Goal: Task Accomplishment & Management: Manage account settings

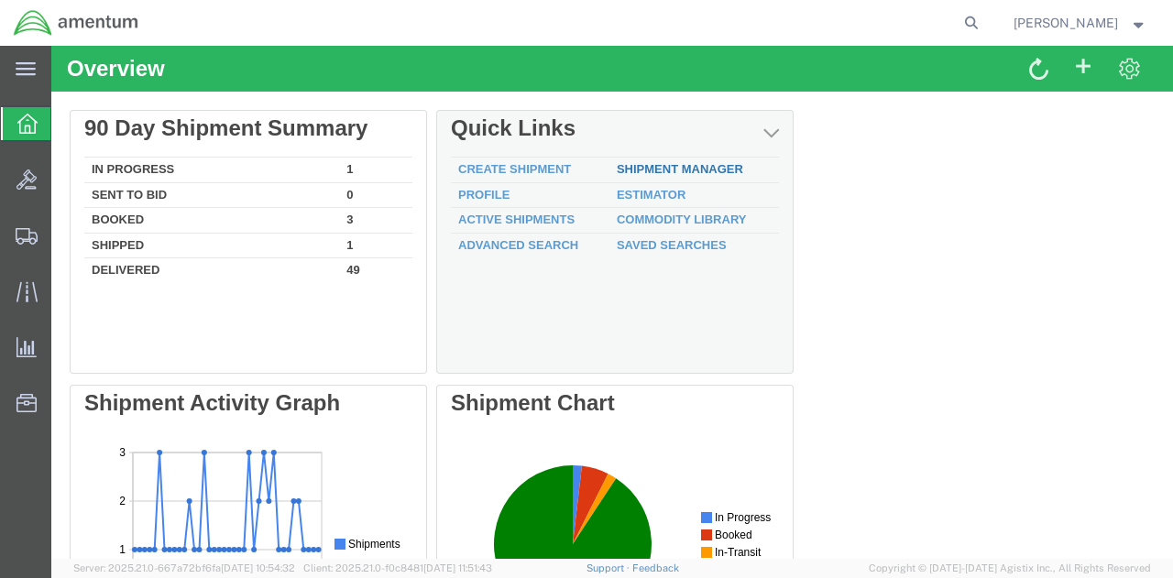
click at [656, 166] on link "Shipment Manager" at bounding box center [680, 169] width 126 height 14
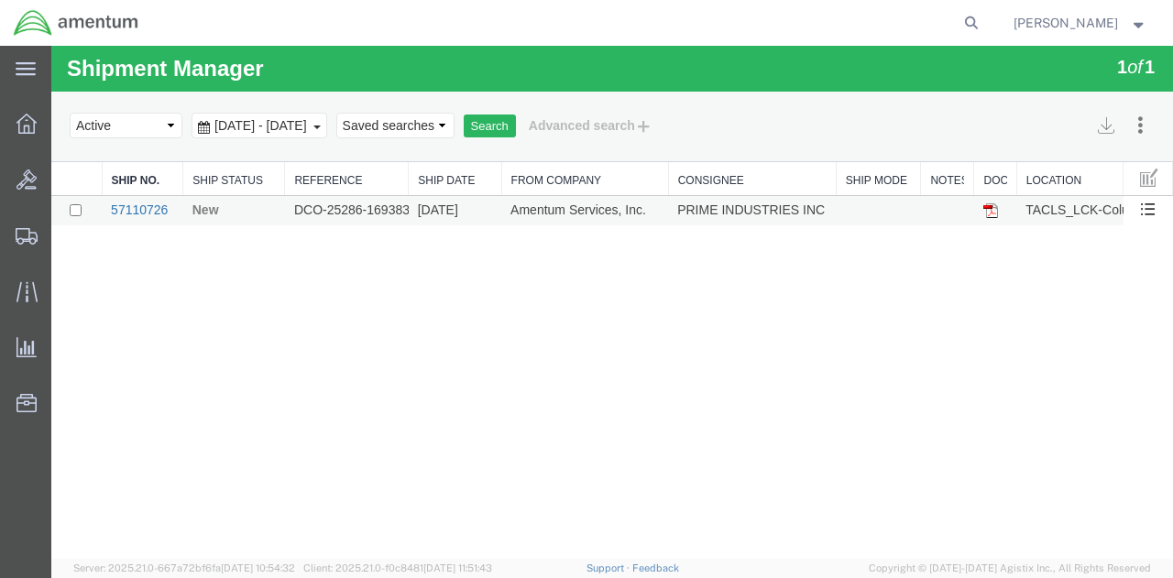
click at [123, 213] on link "57110726" at bounding box center [139, 209] width 57 height 15
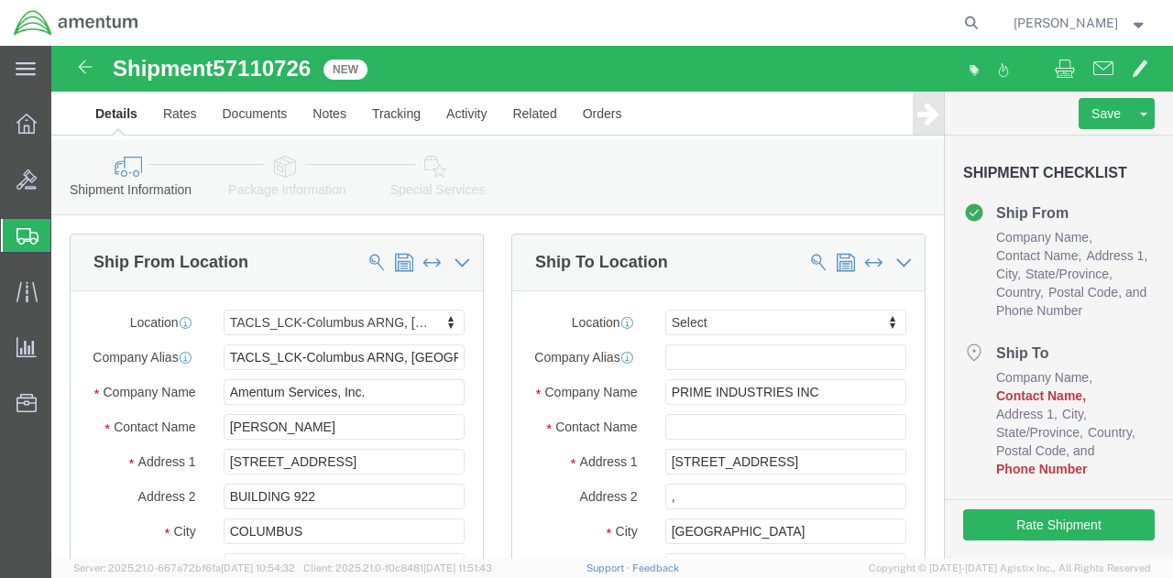
select select "42747"
select select
drag, startPoint x: 288, startPoint y: 397, endPoint x: 125, endPoint y: 398, distance: 163.1
click div "Contact Name [PERSON_NAME]"
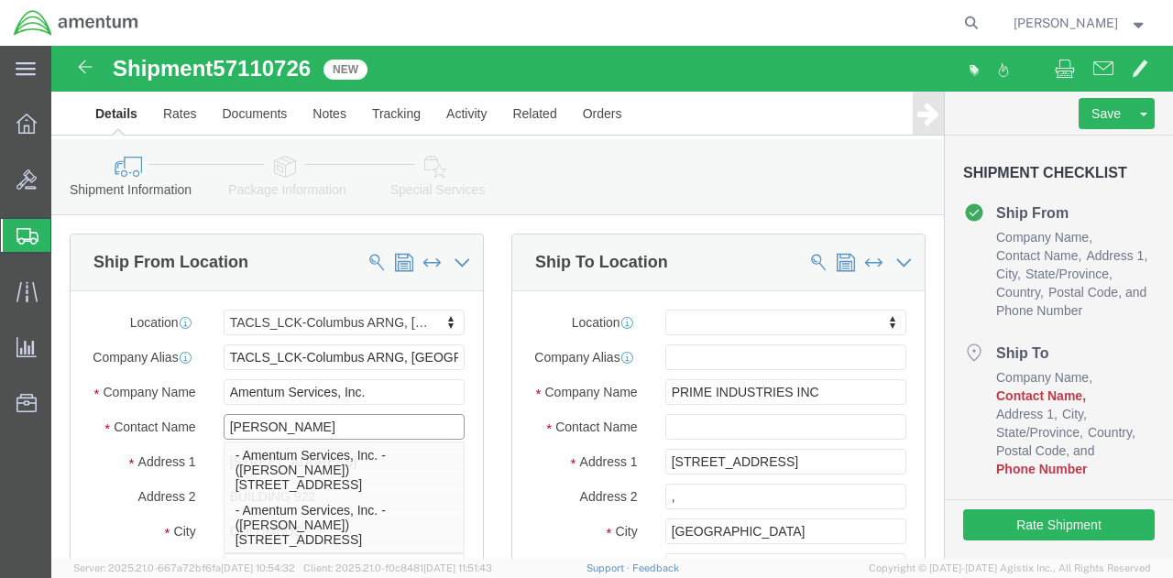
type input "[PERSON_NAME]"
click div "Amentum Services, Inc."
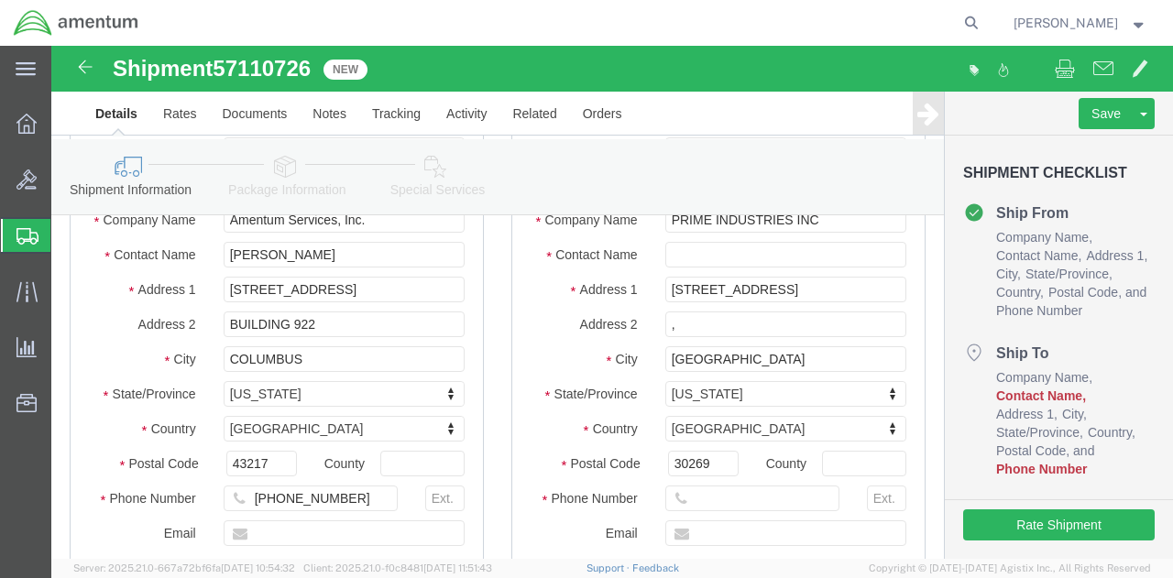
scroll to position [275, 0]
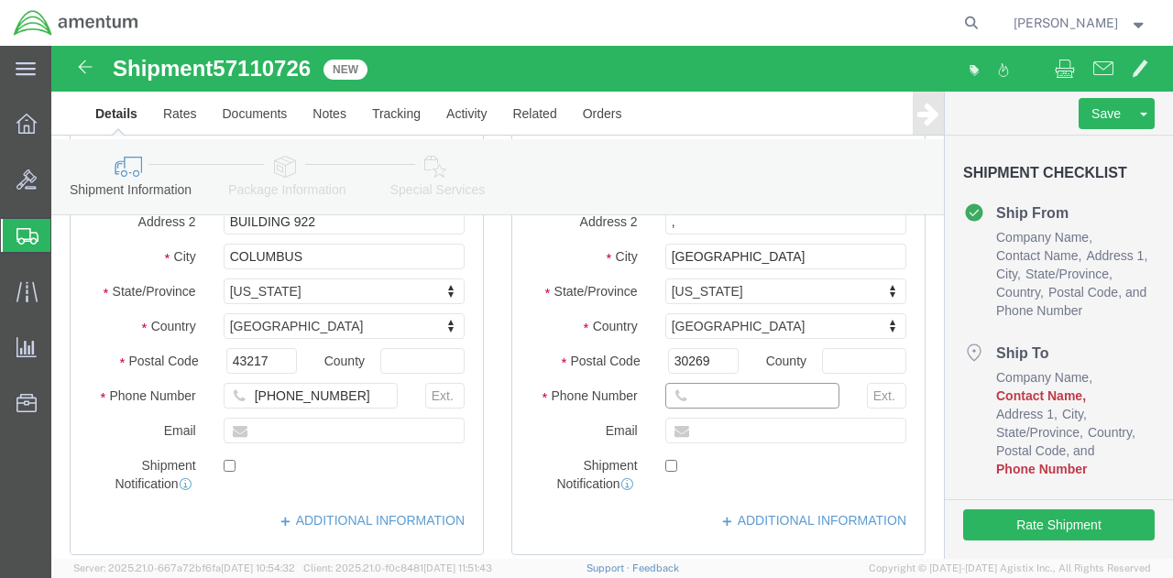
click input "text"
type input "[PHONE_NUMBER]"
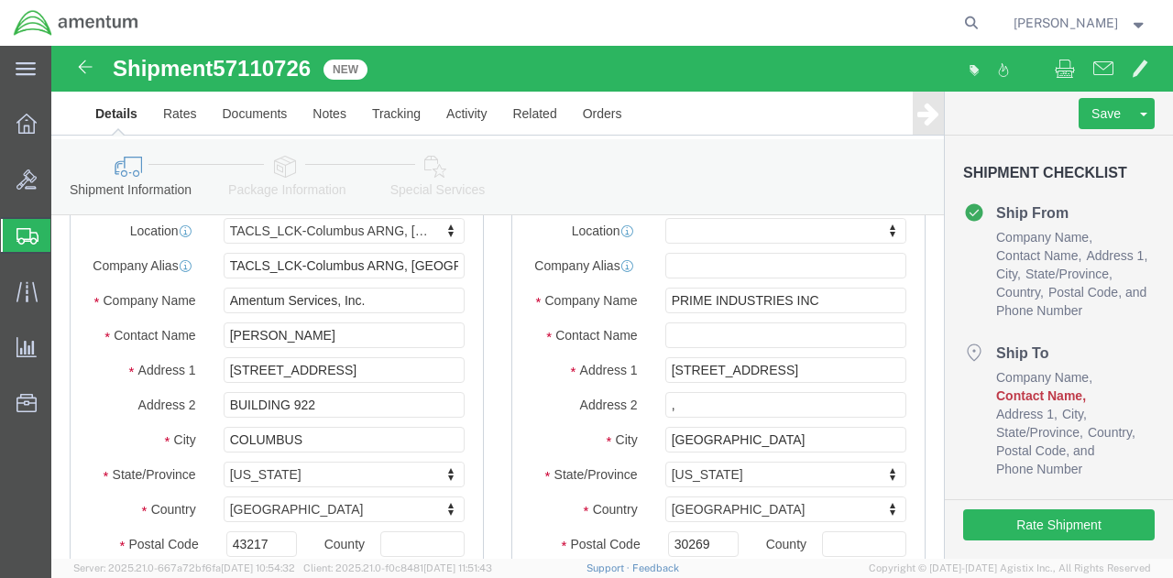
scroll to position [0, 0]
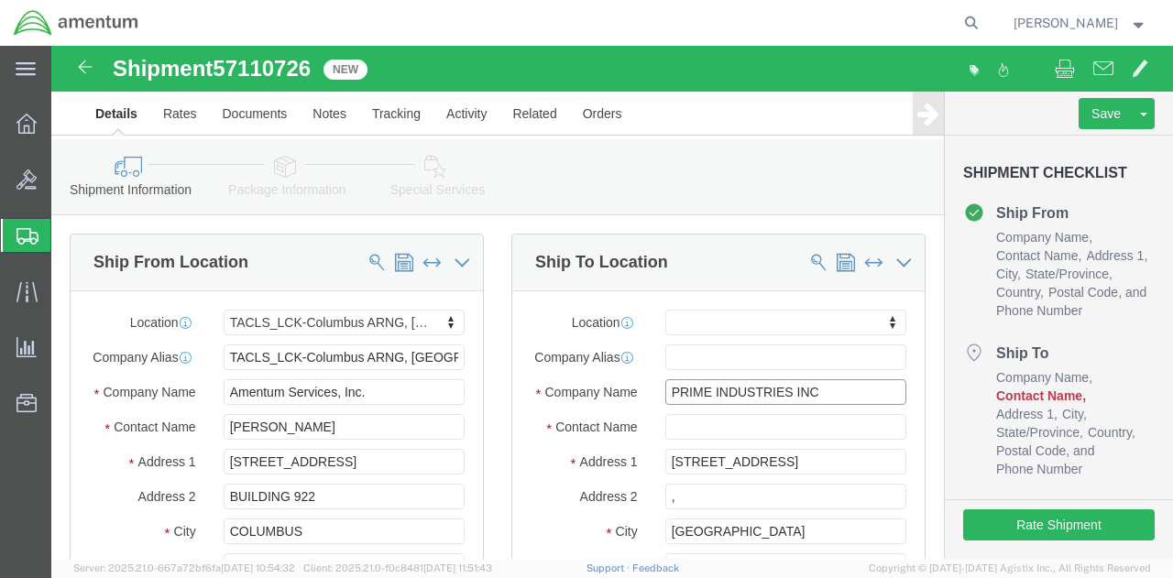
drag, startPoint x: 761, startPoint y: 363, endPoint x: 596, endPoint y: 378, distance: 165.7
click div "Location My Profile Location [PHONE_NUMBER] [PHONE_NUMBER] [PHONE_NUMBER] [PHON…"
click input "text"
paste input "PRIME INDUSTRIES INC"
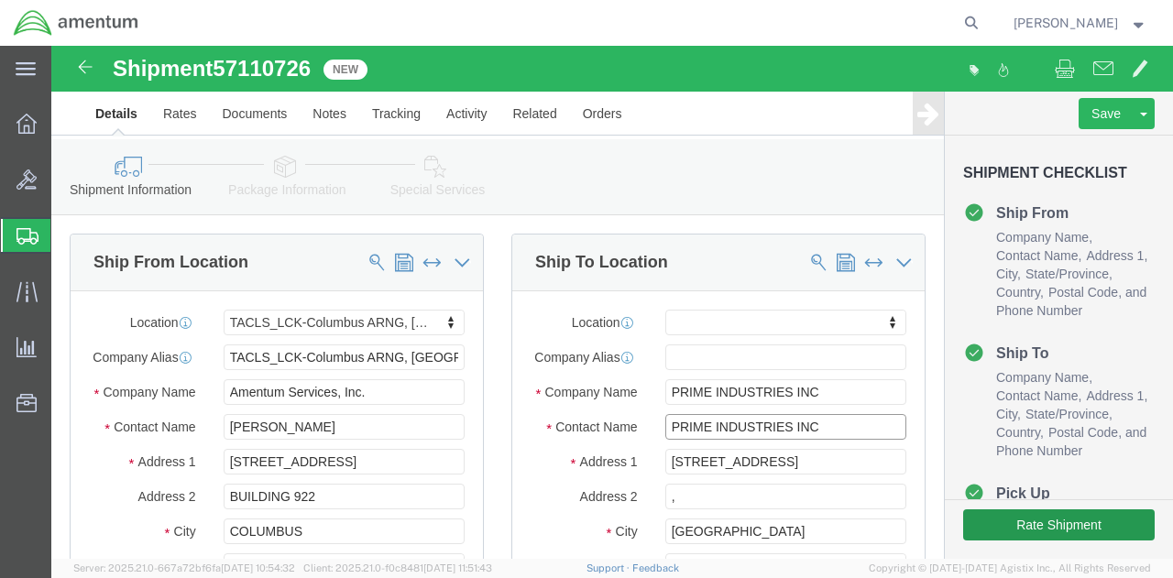
type input "PRIME INDUSTRIES INC"
click button "Rate Shipment"
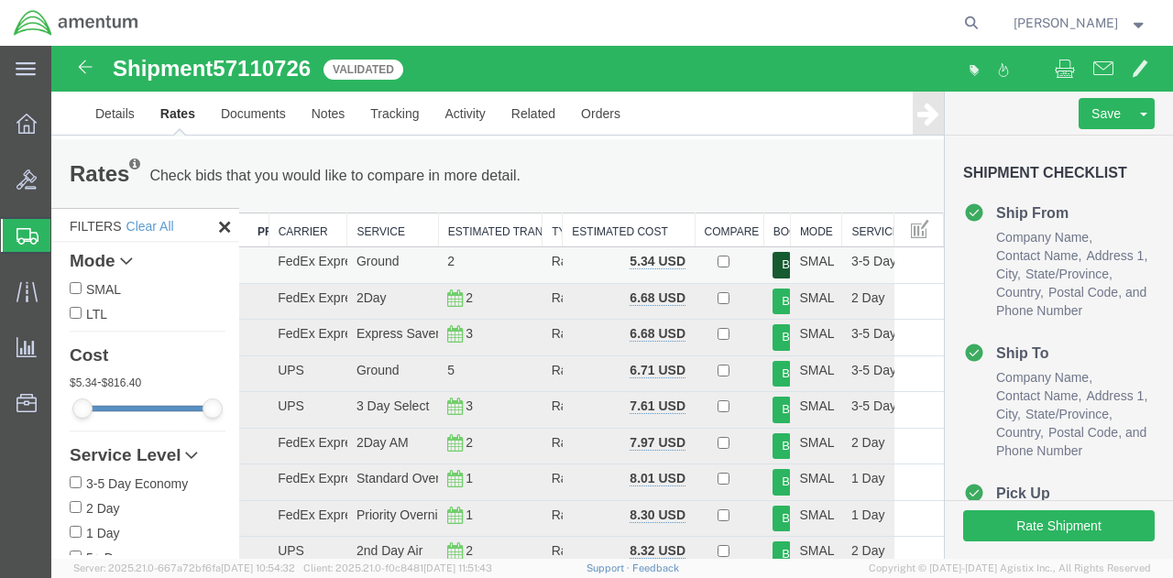
click at [773, 264] on button "Book" at bounding box center [781, 265] width 18 height 27
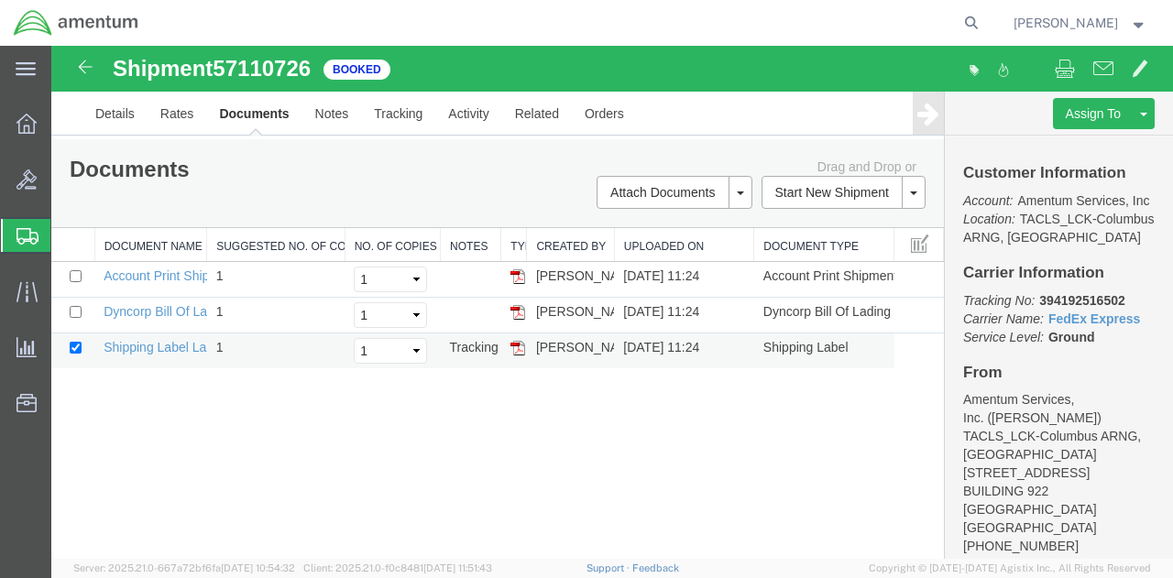
click at [161, 337] on td "Shipping Label Laser" at bounding box center [150, 352] width 112 height 36
click at [151, 343] on link "Shipping Label Laser" at bounding box center [164, 347] width 121 height 15
click at [170, 310] on link "Dyncorp Bill Of Lading" at bounding box center [167, 311] width 127 height 15
click at [110, 106] on link "Details" at bounding box center [114, 114] width 65 height 44
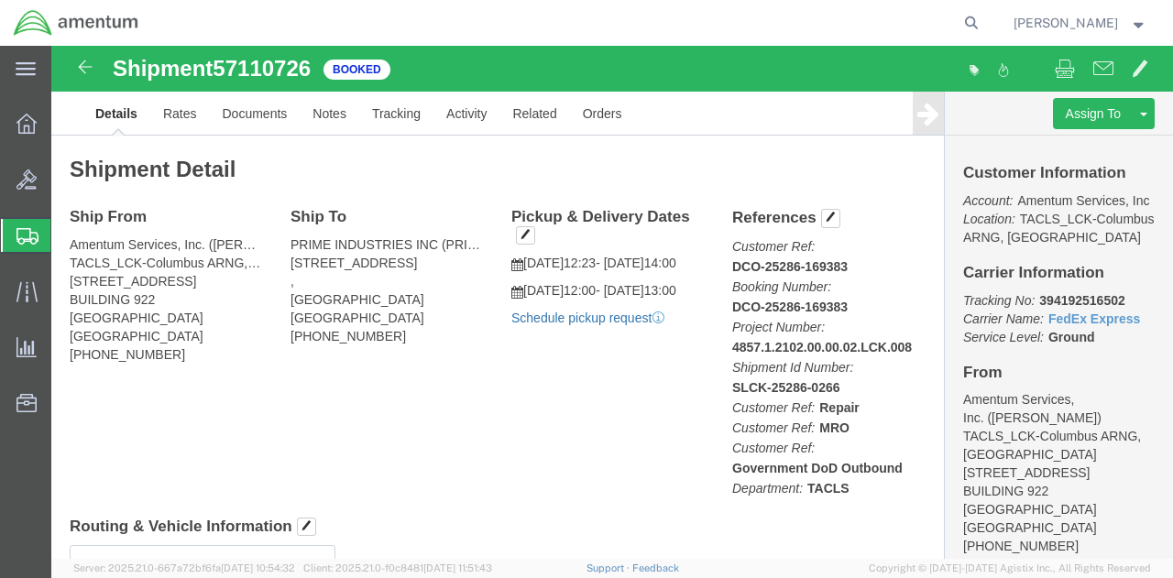
click link "Schedule pickup request"
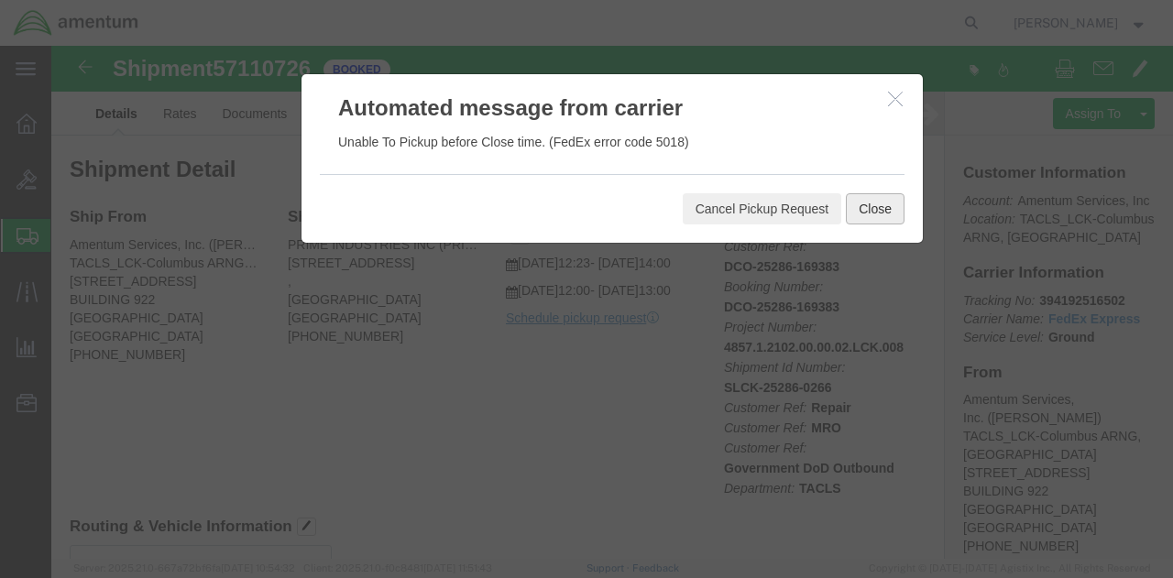
click button "Close"
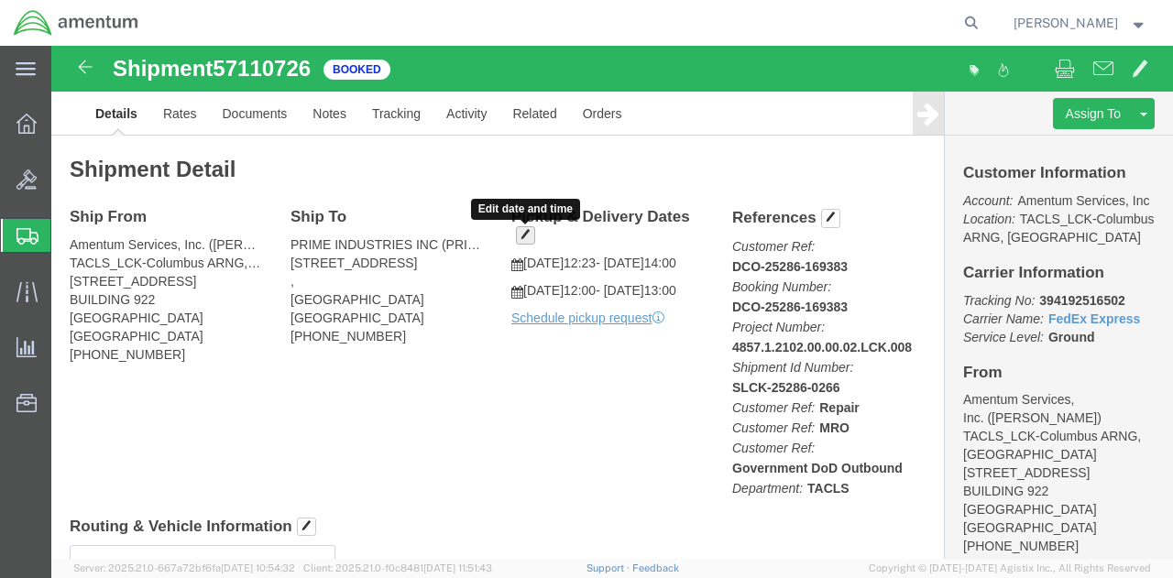
click span "button"
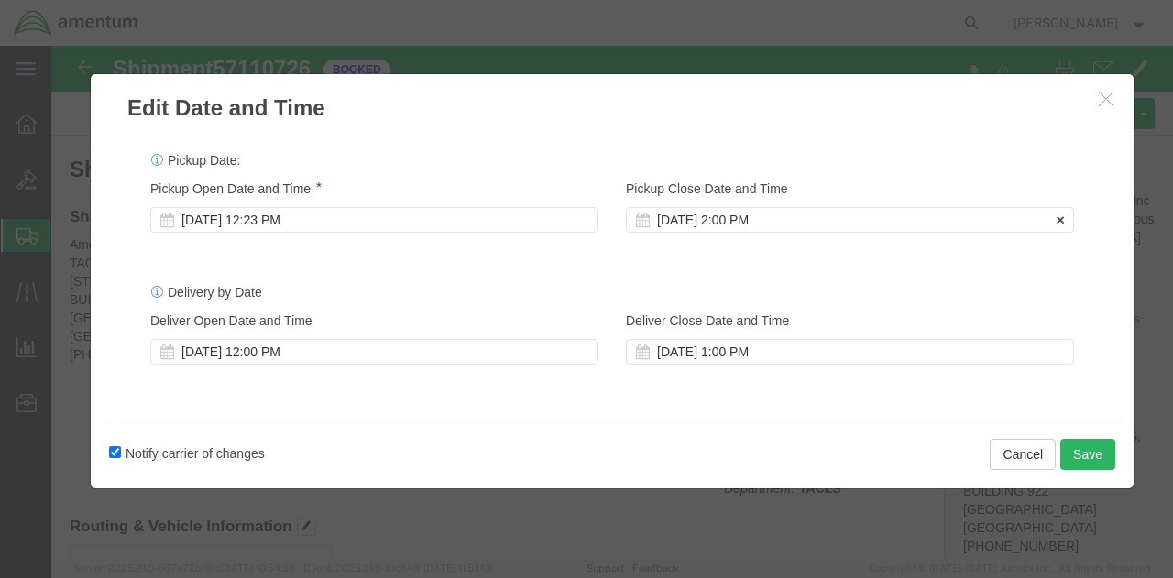
click div "[DATE] 2:00 PM"
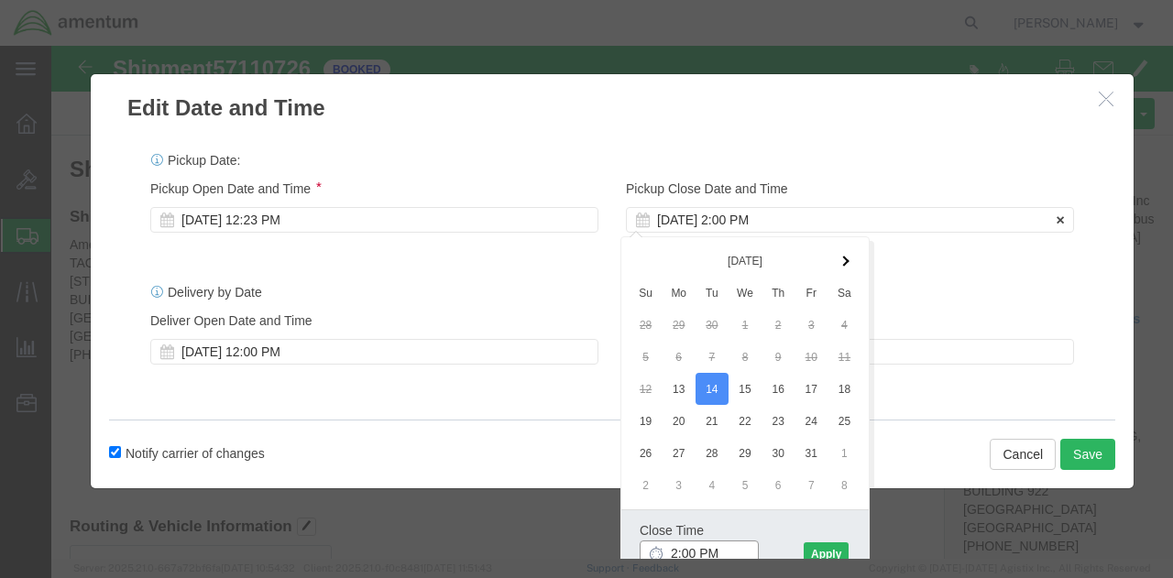
scroll to position [3, 0]
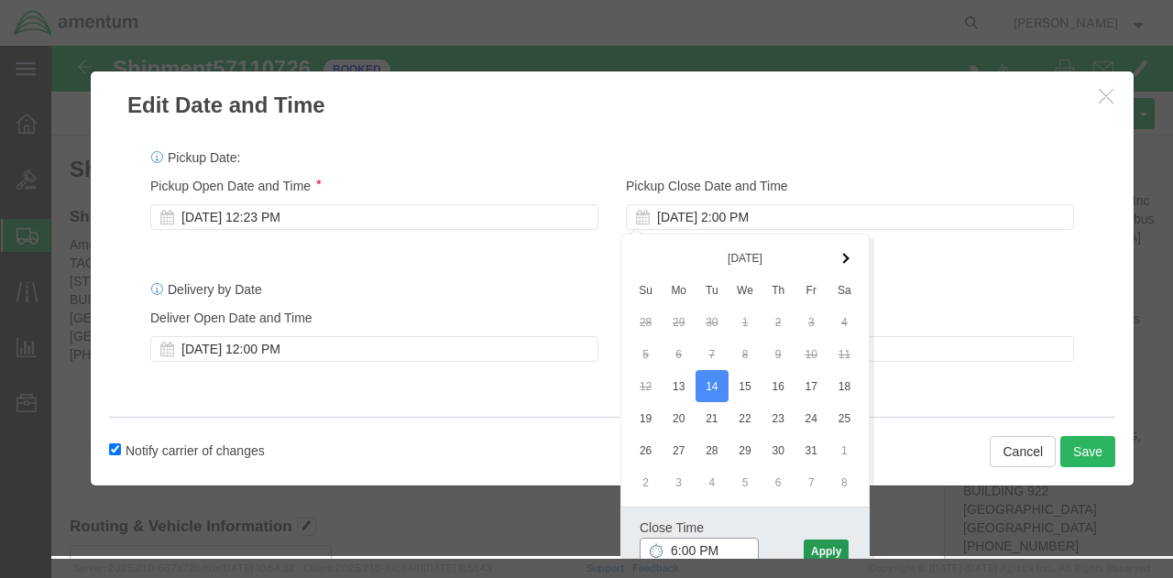
type input "6:00 PM"
click button "Apply"
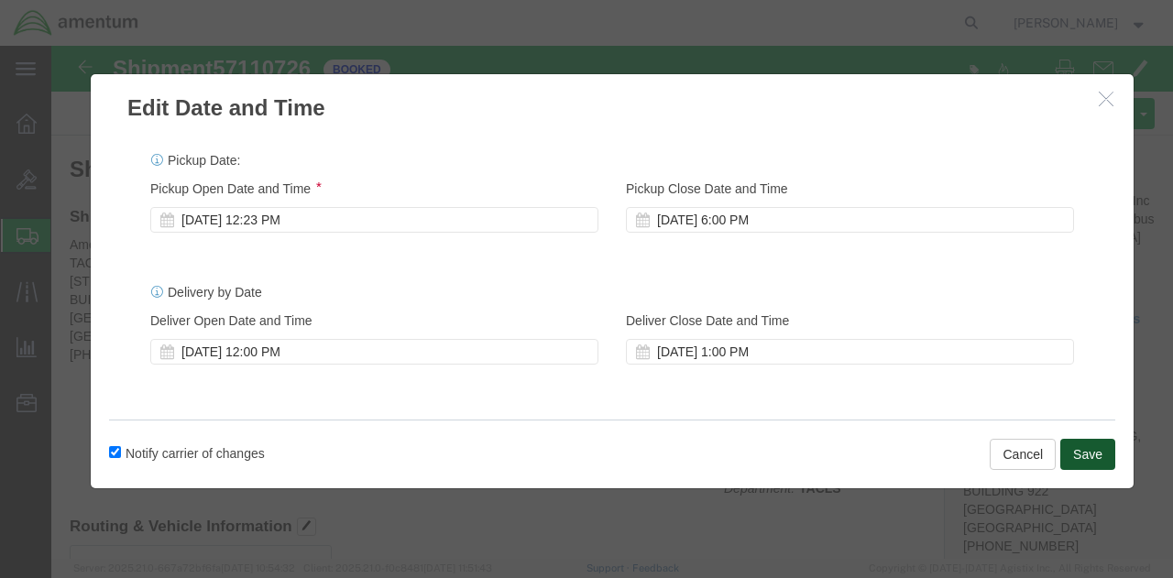
click button "Save"
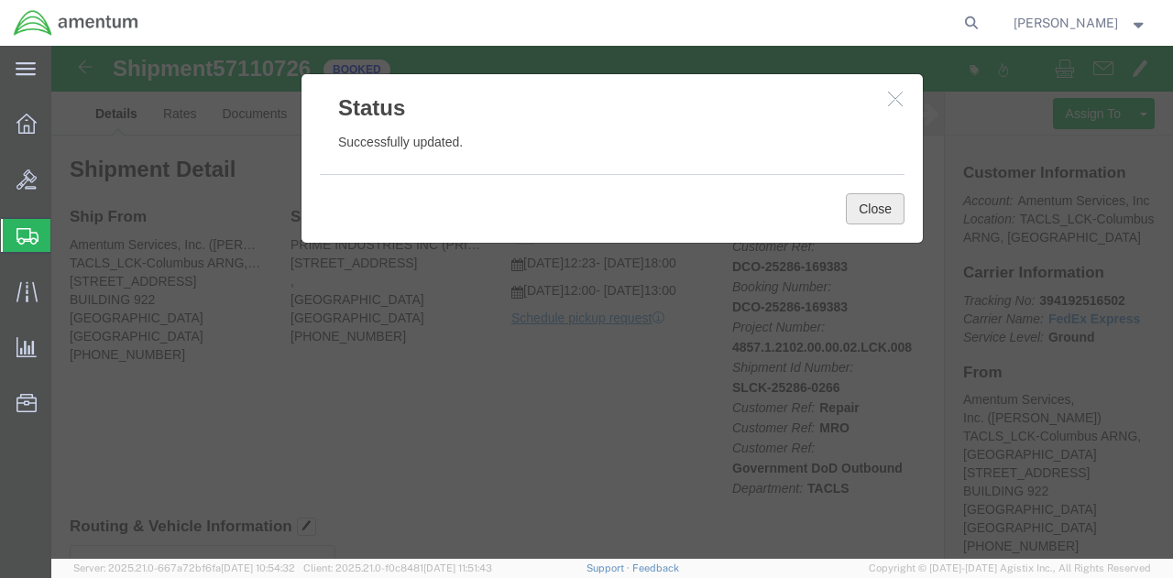
click button "Close"
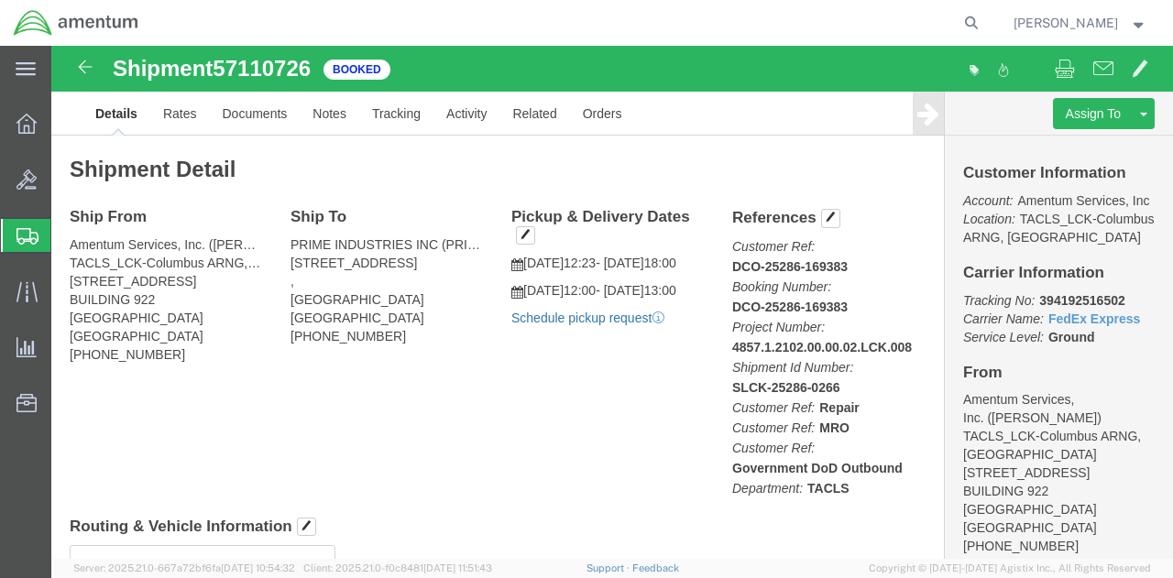
click link "Schedule pickup request"
